Goal: Task Accomplishment & Management: Complete application form

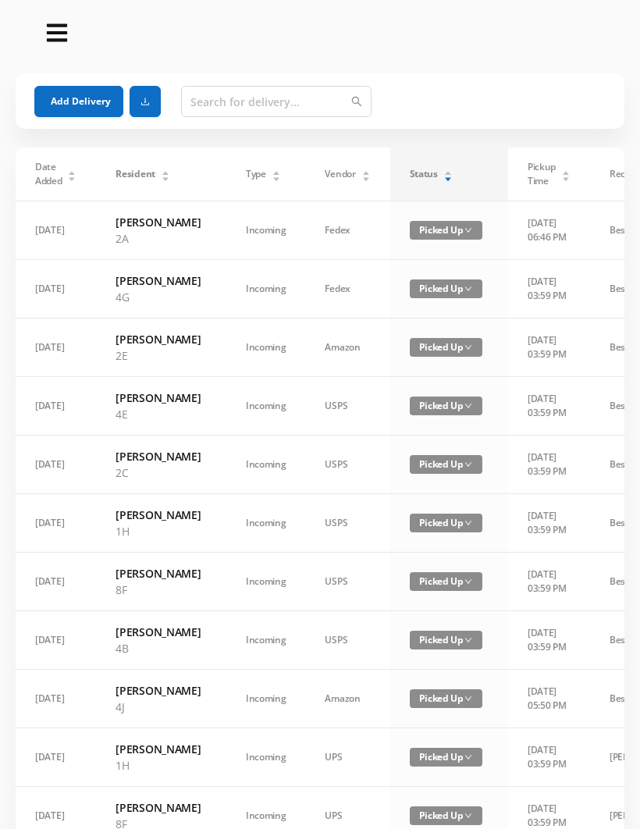
scroll to position [0, 8]
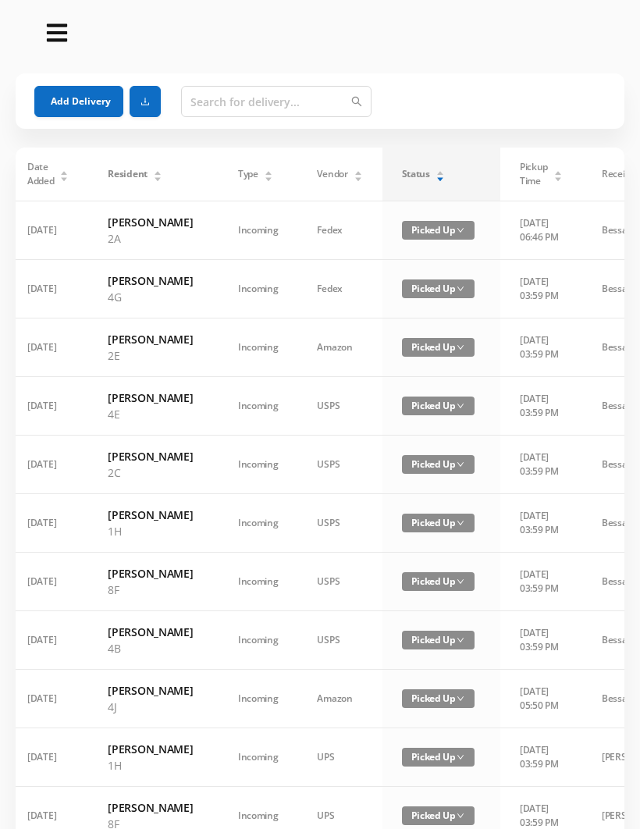
click at [420, 181] on div "Status" at bounding box center [423, 174] width 43 height 14
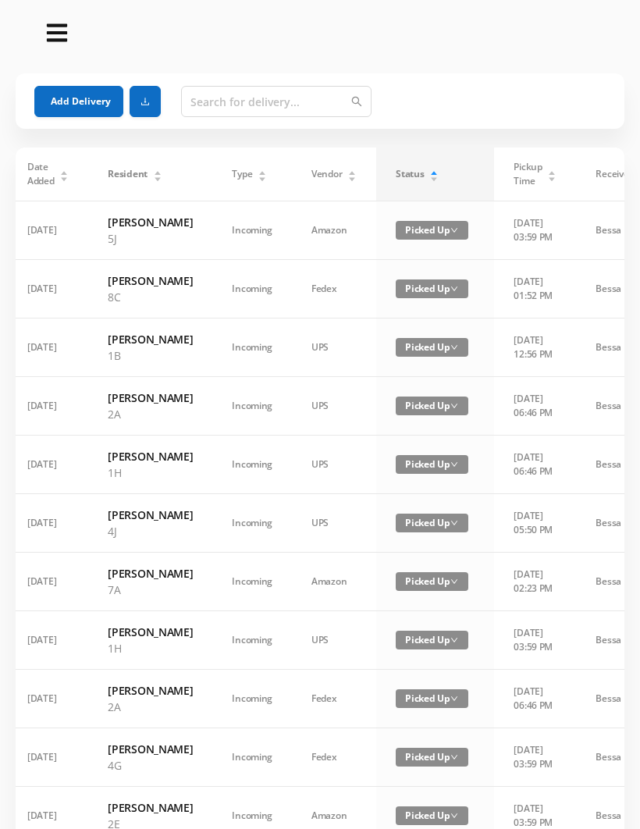
click at [418, 178] on div "Status" at bounding box center [417, 174] width 43 height 14
click at [439, 167] on div "Status" at bounding box center [417, 174] width 43 height 14
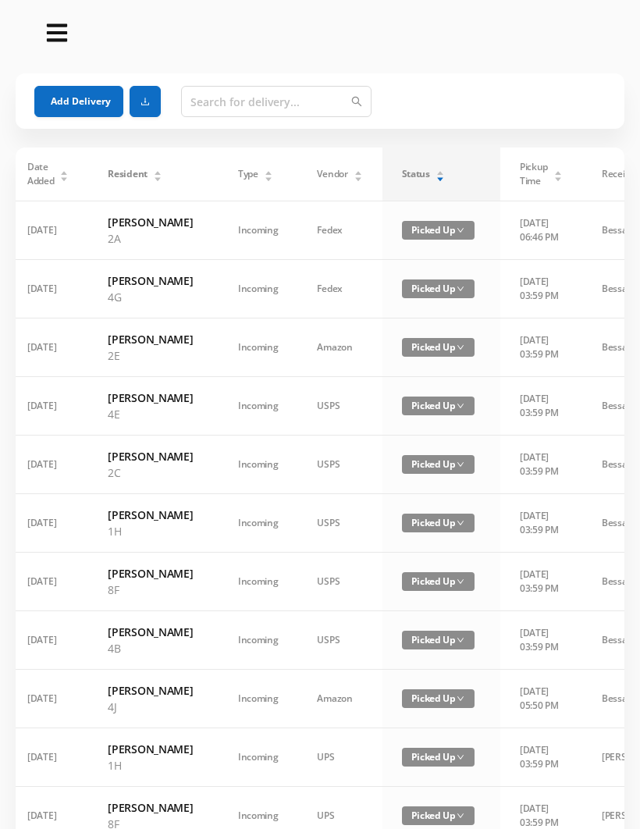
click at [430, 176] on div "Status" at bounding box center [423, 174] width 43 height 14
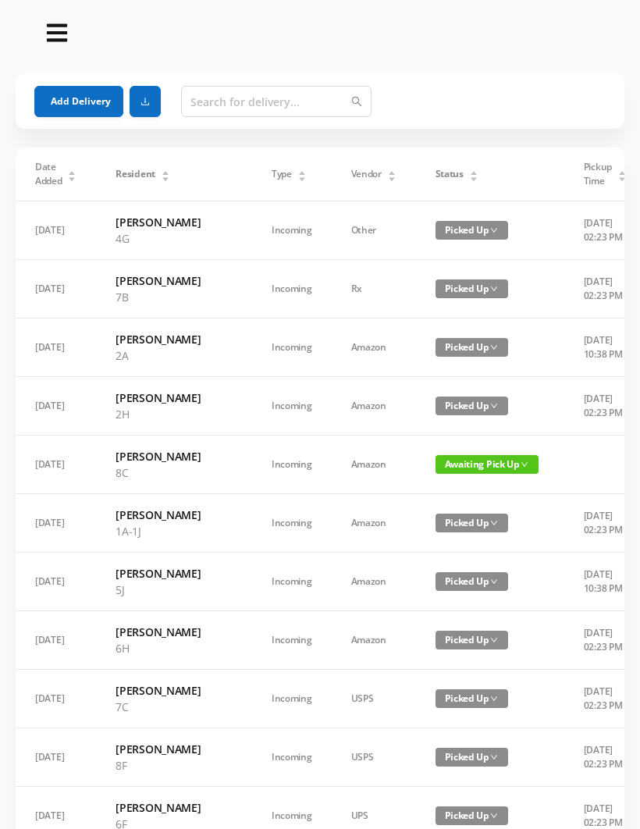
click at [436, 176] on span "Status" at bounding box center [450, 174] width 28 height 14
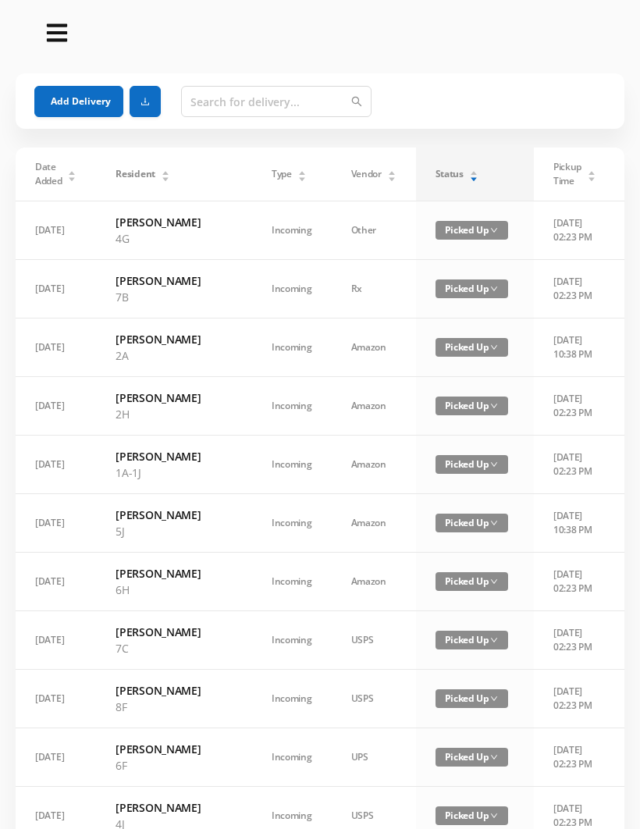
click at [436, 179] on div "Status" at bounding box center [457, 174] width 43 height 14
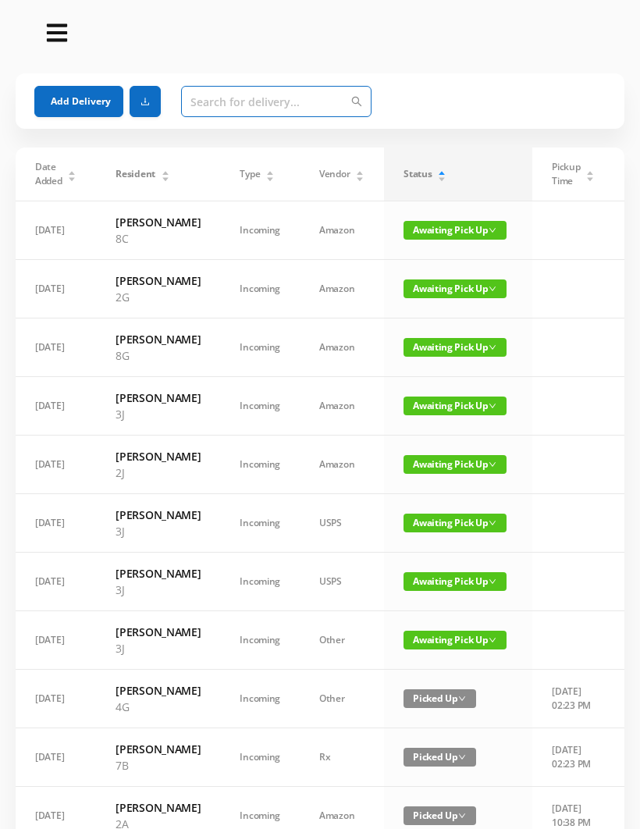
click at [225, 105] on input "text" at bounding box center [276, 101] width 191 height 31
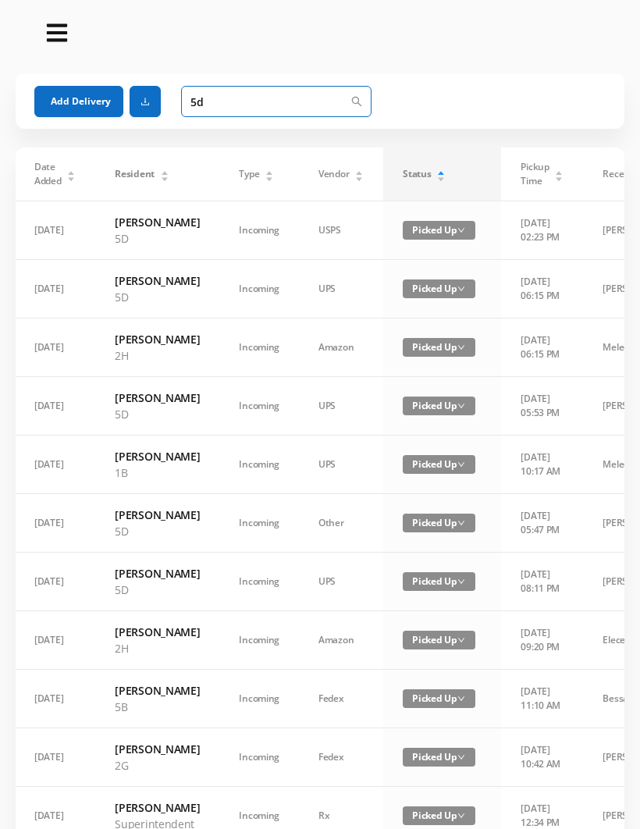
type input "5"
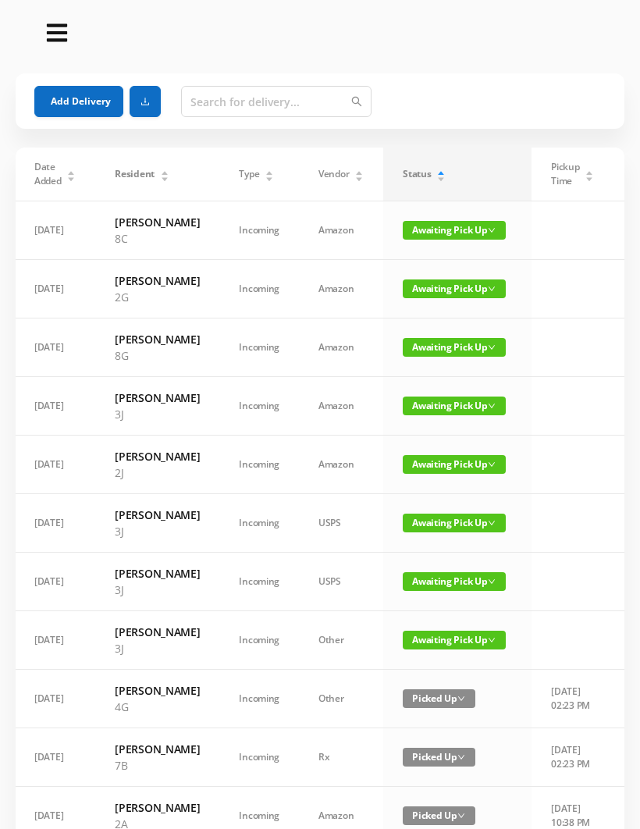
click at [75, 97] on button "Add Delivery" at bounding box center [78, 101] width 89 height 31
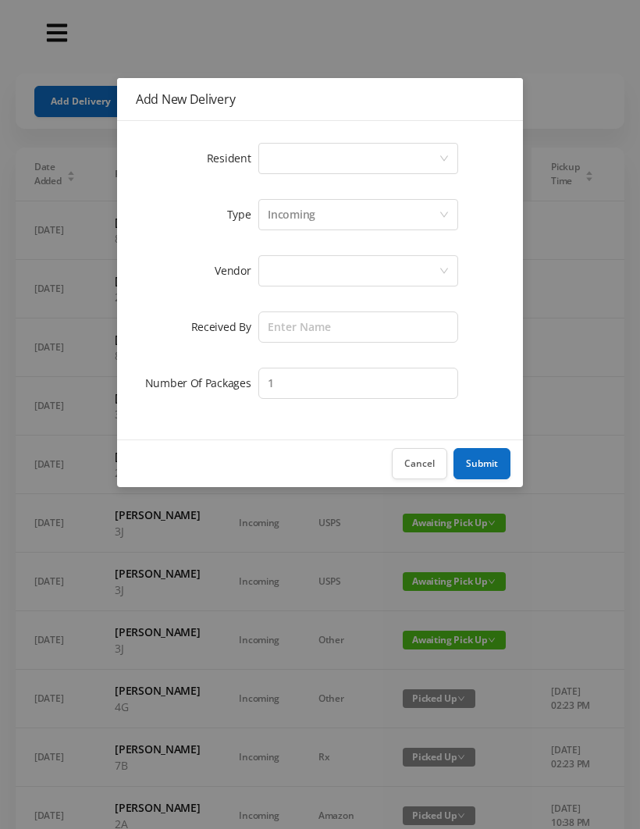
click at [281, 162] on div "Select a person" at bounding box center [353, 159] width 171 height 30
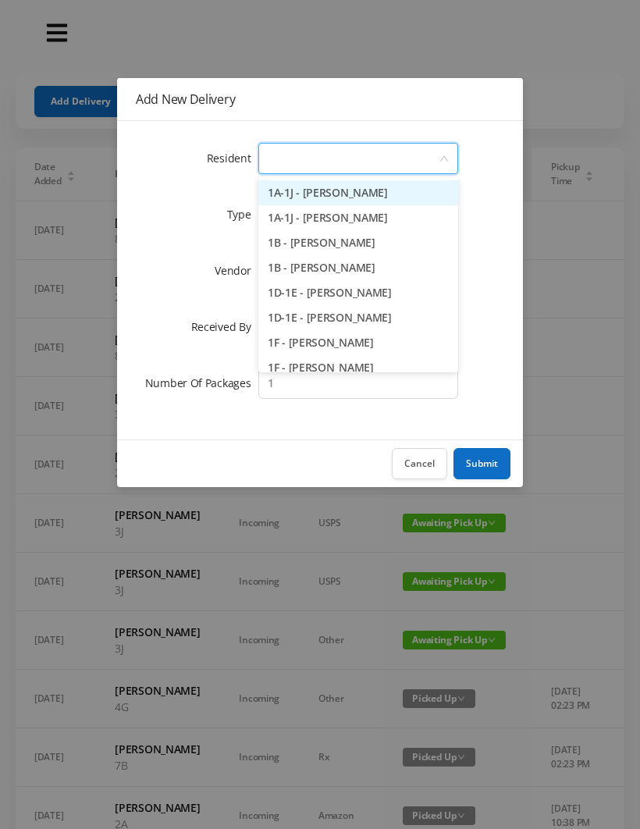
type input "5"
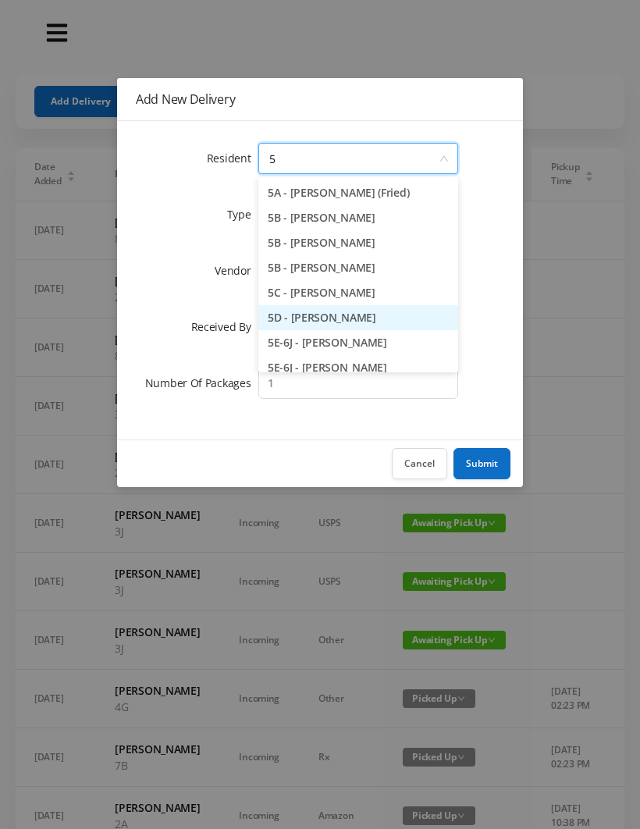
click at [344, 317] on li "5D - Lawrence Eitel" at bounding box center [358, 317] width 200 height 25
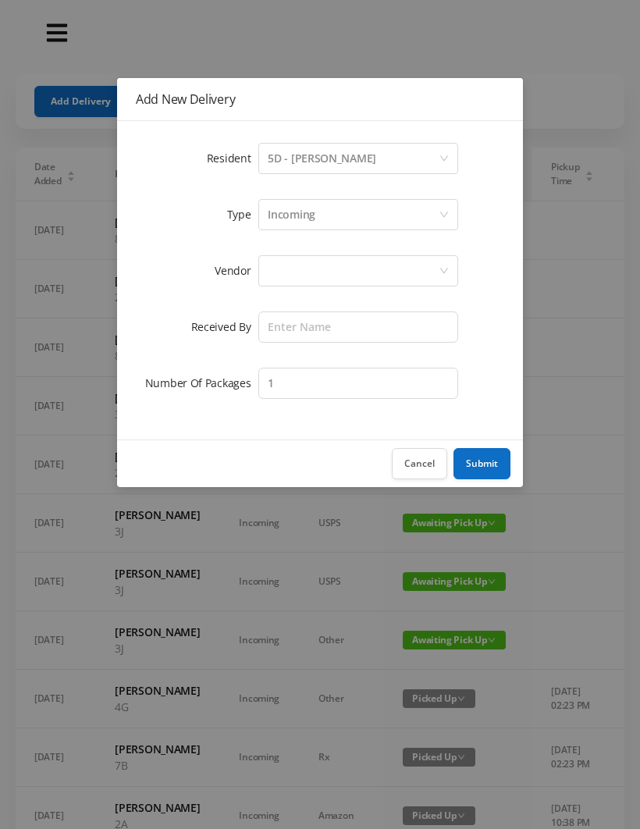
click at [284, 265] on div at bounding box center [353, 271] width 171 height 30
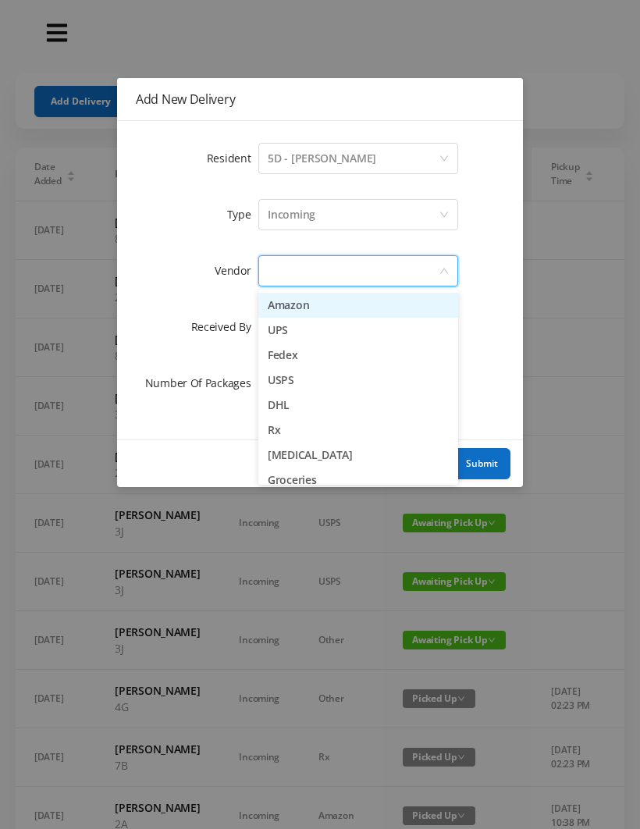
click at [347, 308] on li "Amazon" at bounding box center [358, 305] width 200 height 25
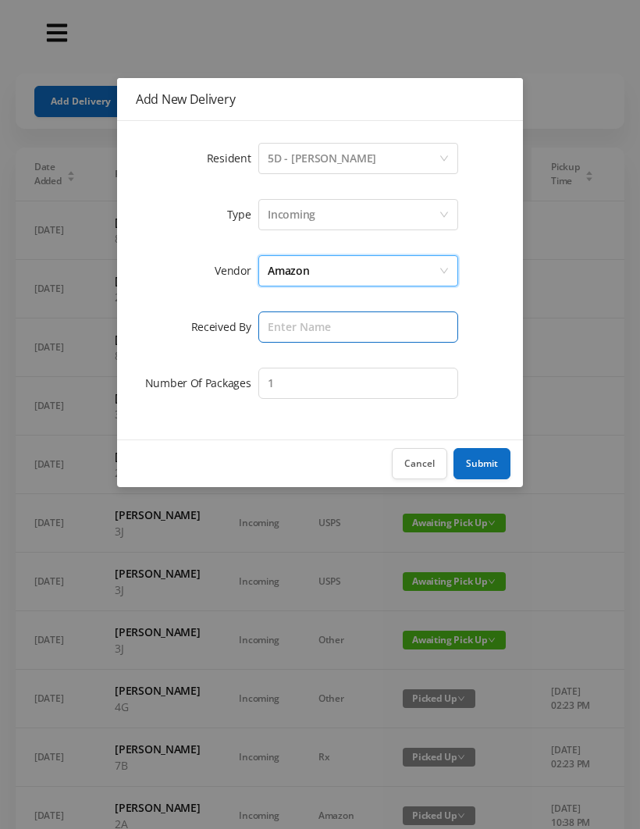
click at [290, 328] on input "text" at bounding box center [358, 327] width 200 height 31
type input "Wayne"
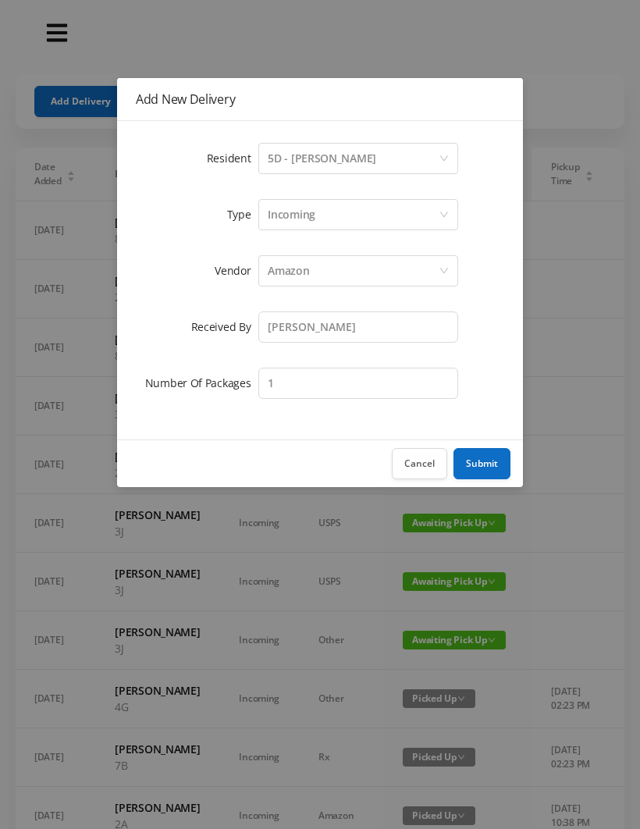
click at [493, 456] on button "Submit" at bounding box center [482, 463] width 57 height 31
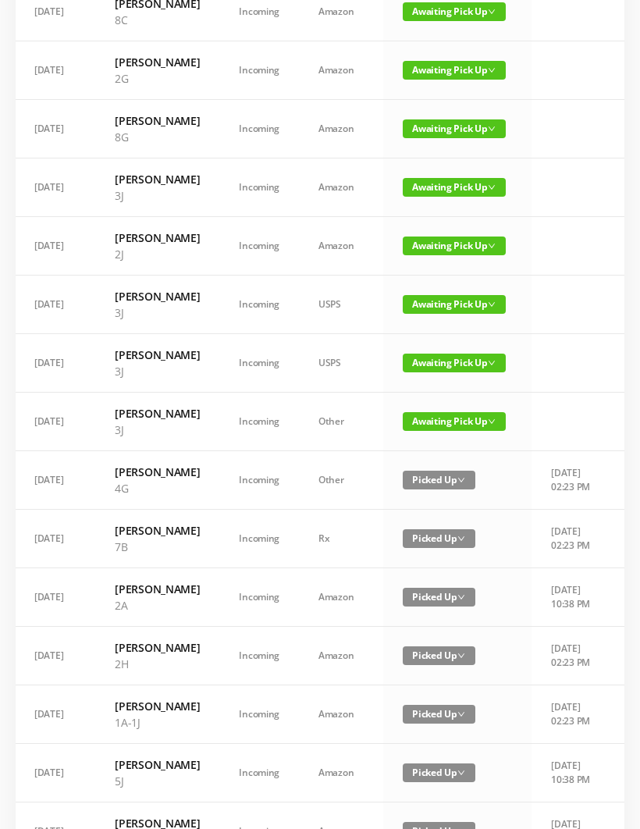
scroll to position [296, 0]
